Goal: Transaction & Acquisition: Purchase product/service

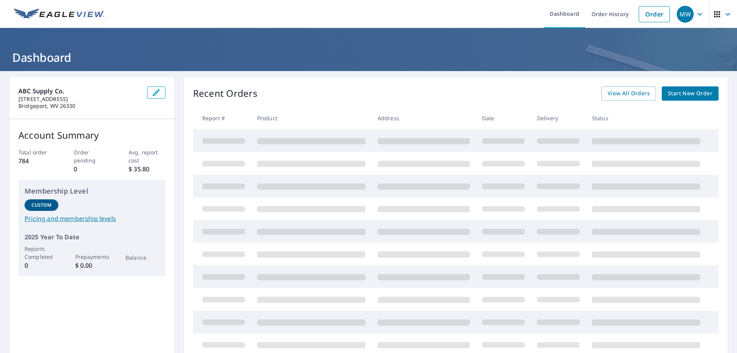
click at [682, 96] on span "Start New Order" at bounding box center [690, 94] width 45 height 10
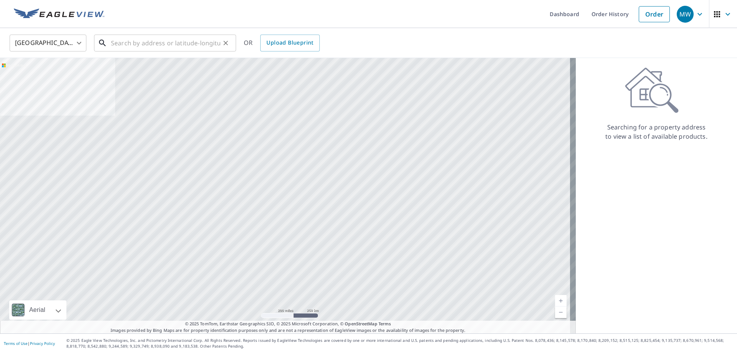
click at [128, 45] on input "text" at bounding box center [165, 42] width 109 height 21
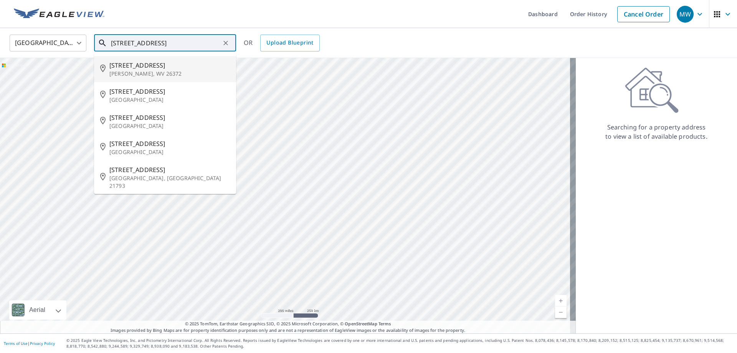
click at [117, 72] on p "[PERSON_NAME], WV 26372" at bounding box center [169, 74] width 121 height 8
type input "[STREET_ADDRESS][PERSON_NAME]"
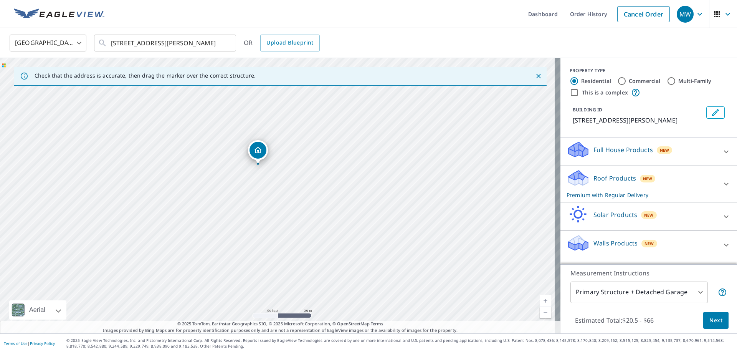
drag, startPoint x: 251, startPoint y: 143, endPoint x: 306, endPoint y: 243, distance: 114.3
click at [306, 243] on div "[STREET_ADDRESS][PERSON_NAME]" at bounding box center [280, 195] width 560 height 275
drag, startPoint x: 286, startPoint y: 205, endPoint x: 298, endPoint y: 258, distance: 54.7
click at [298, 258] on div "[STREET_ADDRESS][PERSON_NAME]" at bounding box center [280, 195] width 560 height 275
click at [709, 318] on span "Next" at bounding box center [715, 320] width 13 height 10
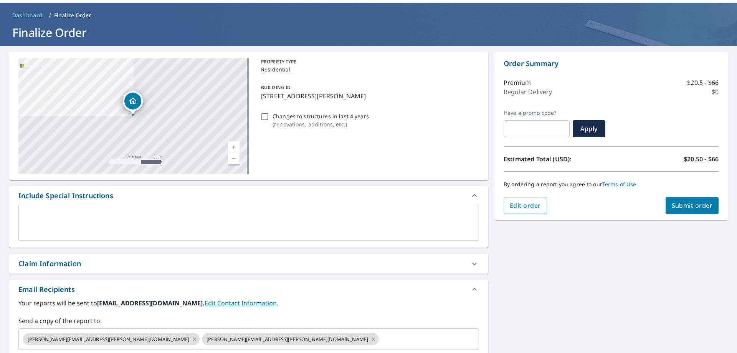
scroll to position [38, 0]
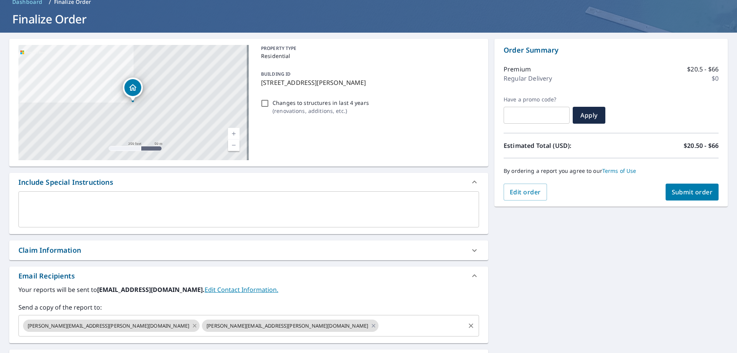
click at [193, 325] on icon at bounding box center [194, 325] width 3 height 3
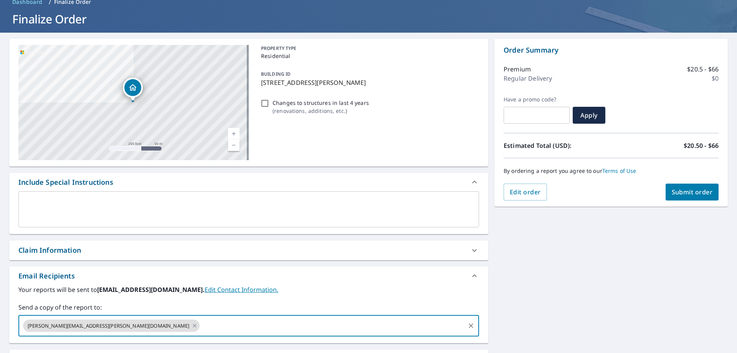
click at [201, 325] on input "text" at bounding box center [332, 325] width 263 height 15
paste input "[PERSON_NAME] <[EMAIL_ADDRESS][DOMAIN_NAME]>"
click at [201, 326] on input "[PERSON_NAME] <[EMAIL_ADDRESS][DOMAIN_NAME]>" at bounding box center [332, 325] width 263 height 15
click at [206, 325] on input "[EMAIL_ADDRESS][DOMAIN_NAME]>" at bounding box center [332, 325] width 263 height 15
type input "[EMAIL_ADDRESS][DOMAIN_NAME]"
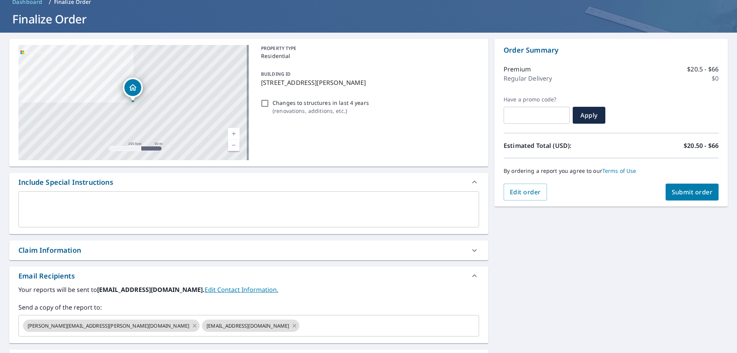
click at [281, 292] on label "Your reports will be sent to [EMAIL_ADDRESS][DOMAIN_NAME]. Edit Contact Informa…" at bounding box center [248, 289] width 461 height 9
click at [692, 194] on span "Submit order" at bounding box center [692, 192] width 41 height 8
